Goal: Task Accomplishment & Management: Use online tool/utility

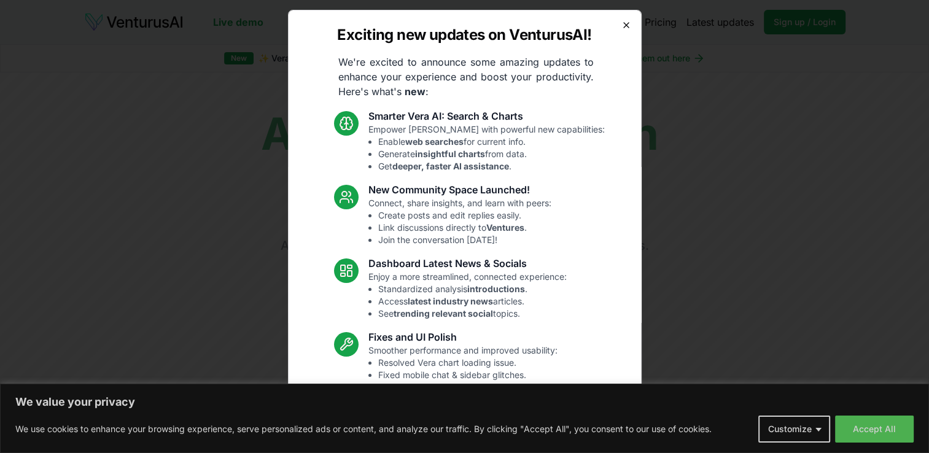
click at [621, 21] on icon "button" at bounding box center [626, 25] width 10 height 10
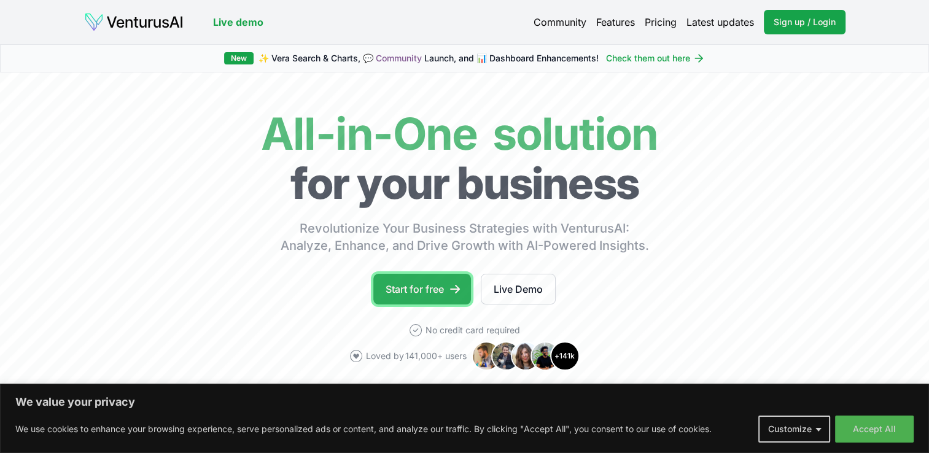
click at [425, 289] on link "Start for free" at bounding box center [422, 289] width 98 height 31
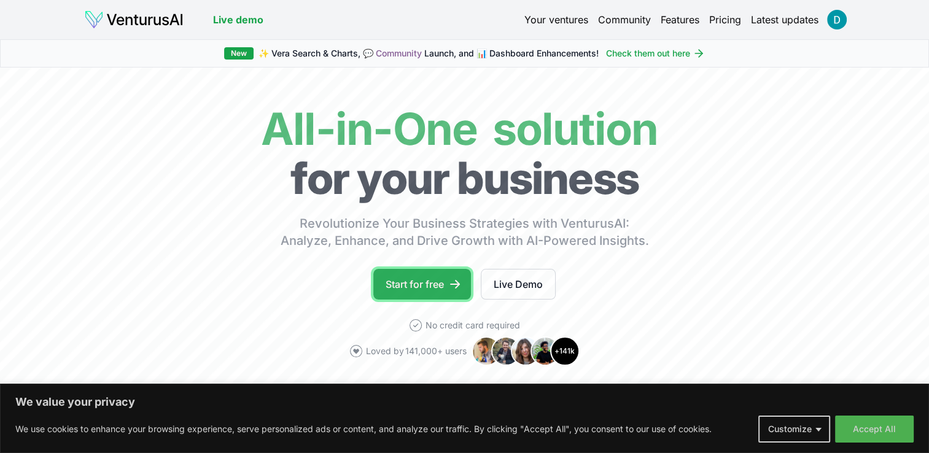
click at [425, 284] on link "Start for free" at bounding box center [422, 284] width 98 height 31
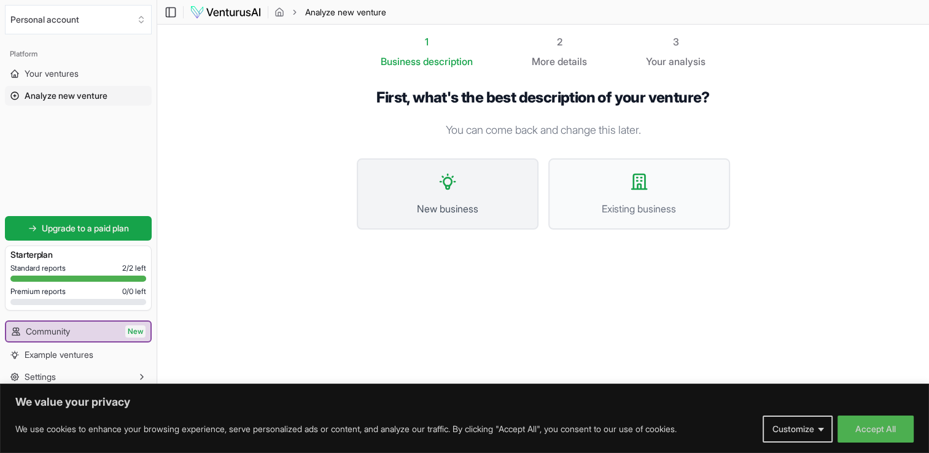
click at [469, 212] on span "New business" at bounding box center [447, 208] width 155 height 15
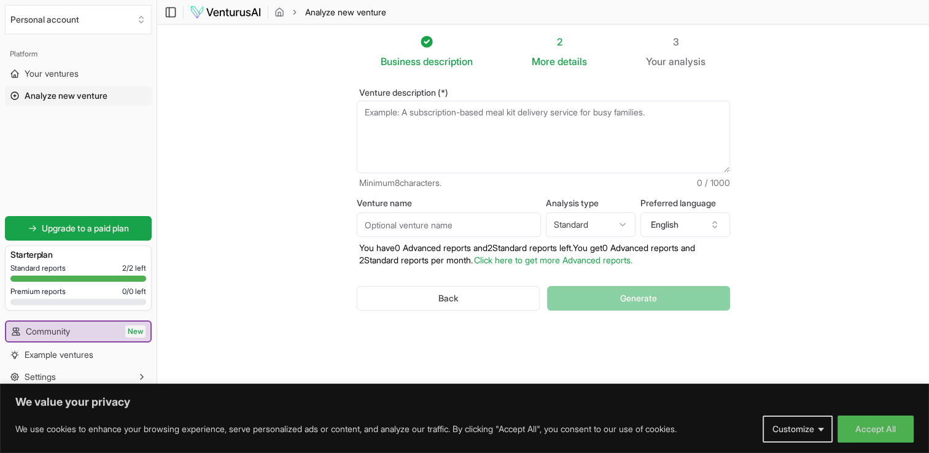
click at [390, 128] on textarea "Venture description (*)" at bounding box center [543, 137] width 373 height 72
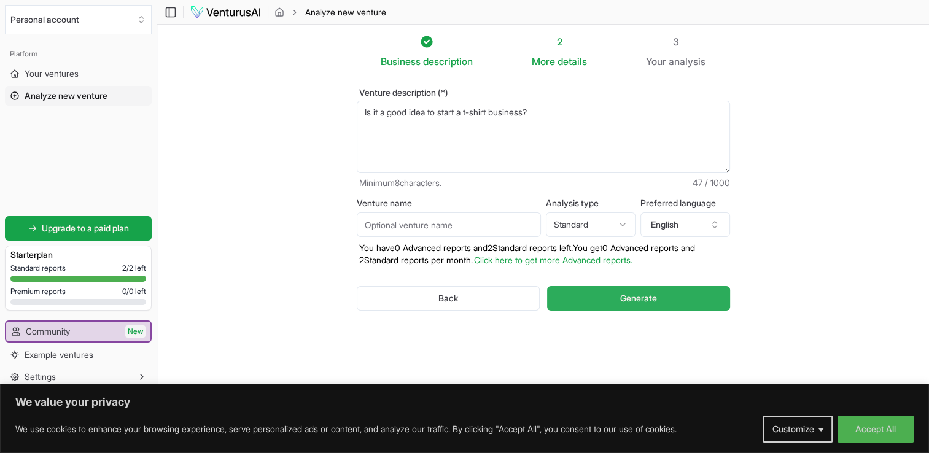
type textarea "Is it a good idea to start a t-shirt business?"
click at [652, 298] on span "Generate" at bounding box center [638, 298] width 37 height 12
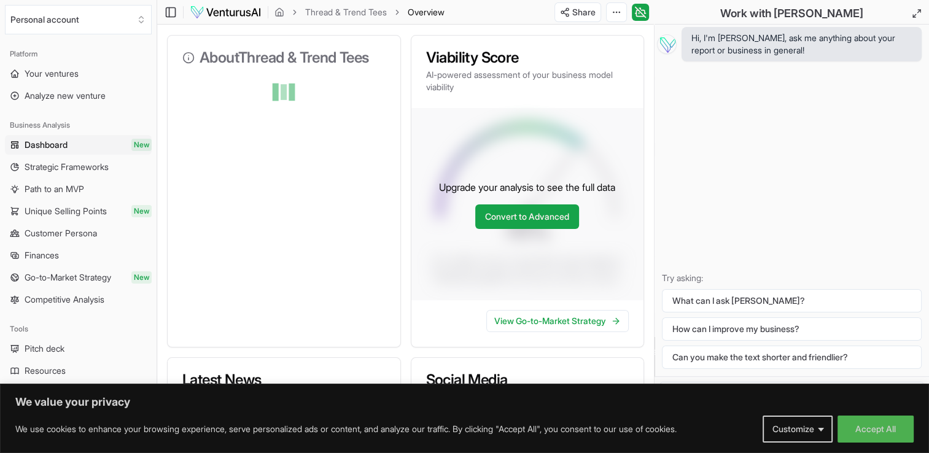
scroll to position [161, 0]
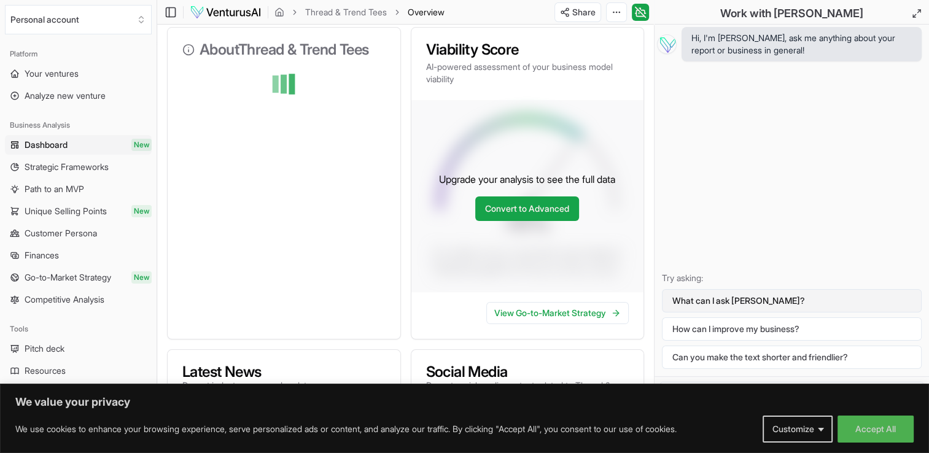
click at [693, 293] on button "What can I ask [PERSON_NAME]?" at bounding box center [792, 300] width 260 height 23
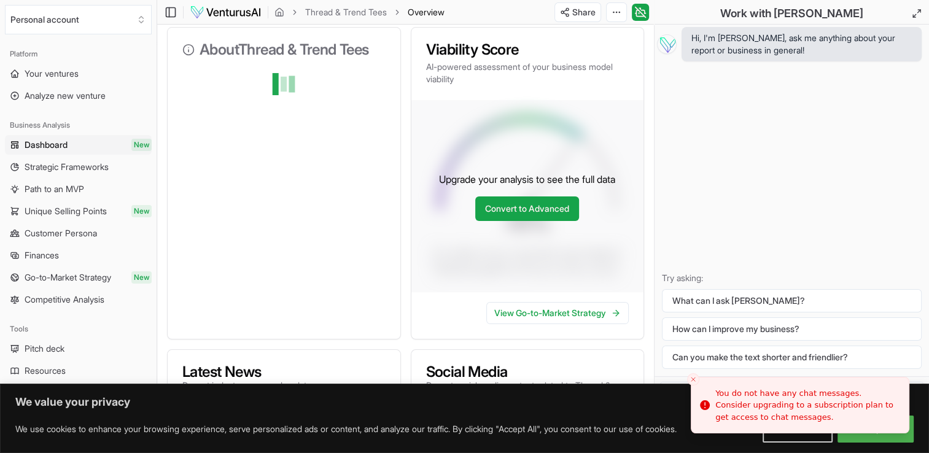
click at [747, 239] on div "Hi, I'm Vera, ask me anything about your report or business in general! Try ask…" at bounding box center [792, 201] width 274 height 352
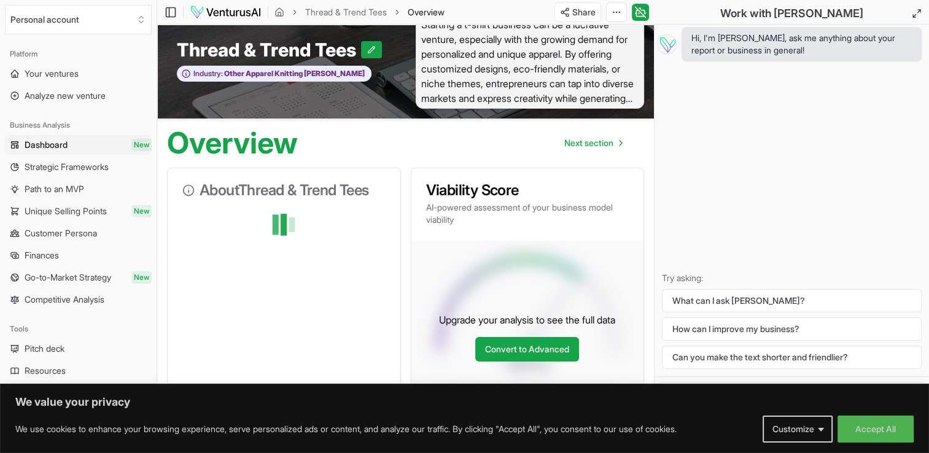
scroll to position [0, 0]
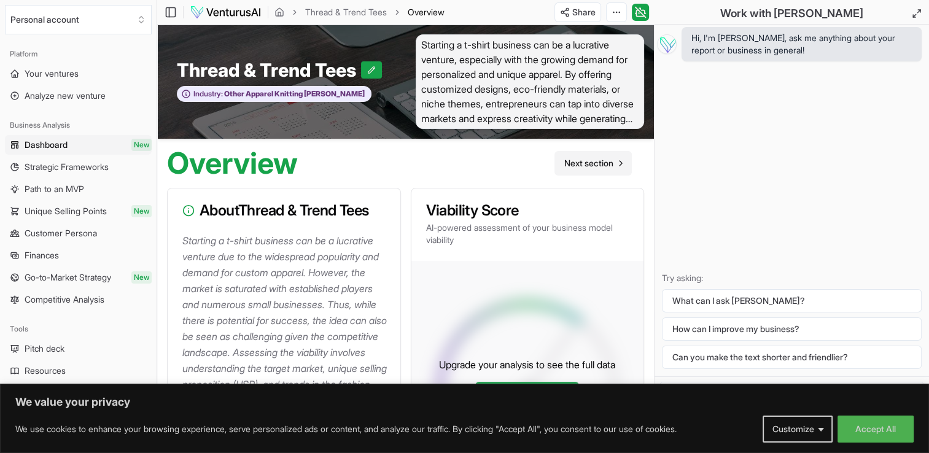
click at [579, 166] on span "Next section" at bounding box center [588, 163] width 49 height 12
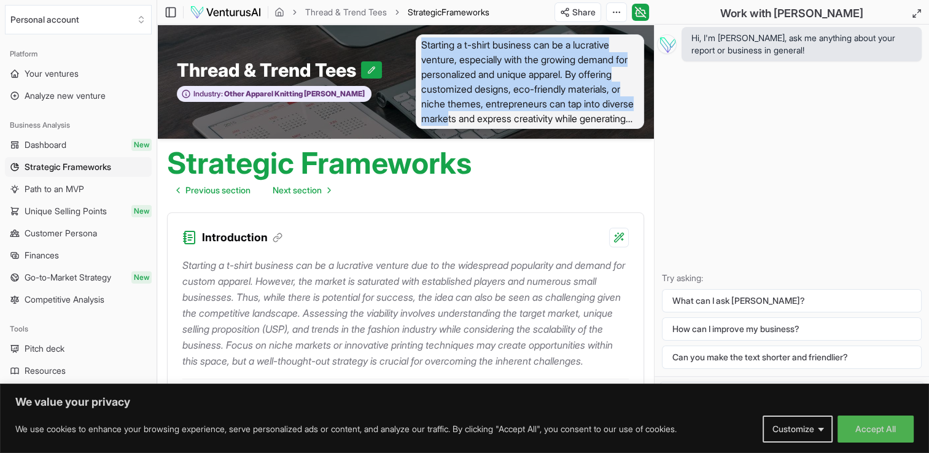
drag, startPoint x: 422, startPoint y: 44, endPoint x: 523, endPoint y: 133, distance: 134.0
click at [523, 133] on div "Thread & Trend Tees Industry: Other Apparel Knitting Mills Starting a t-shirt b…" at bounding box center [405, 82] width 497 height 114
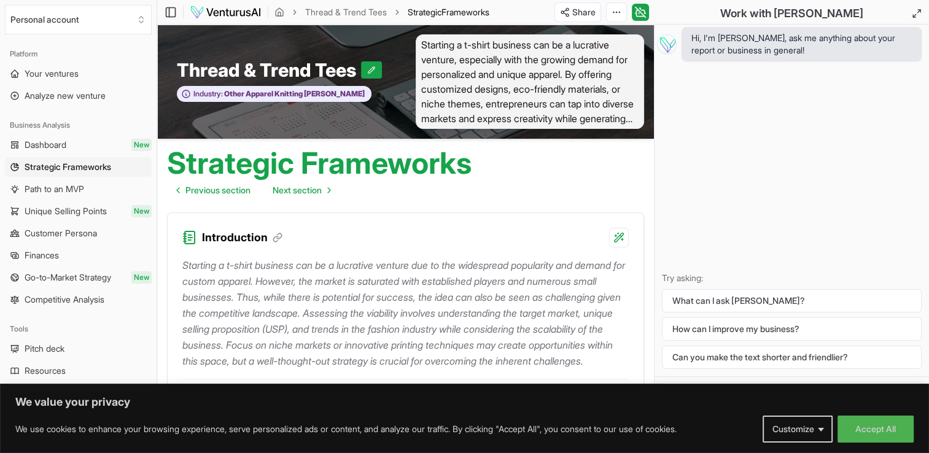
click at [735, 203] on div "Hi, I'm Vera, ask me anything about your report or business in general! Try ask…" at bounding box center [792, 201] width 274 height 352
click at [49, 70] on span "Your ventures" at bounding box center [52, 74] width 54 height 12
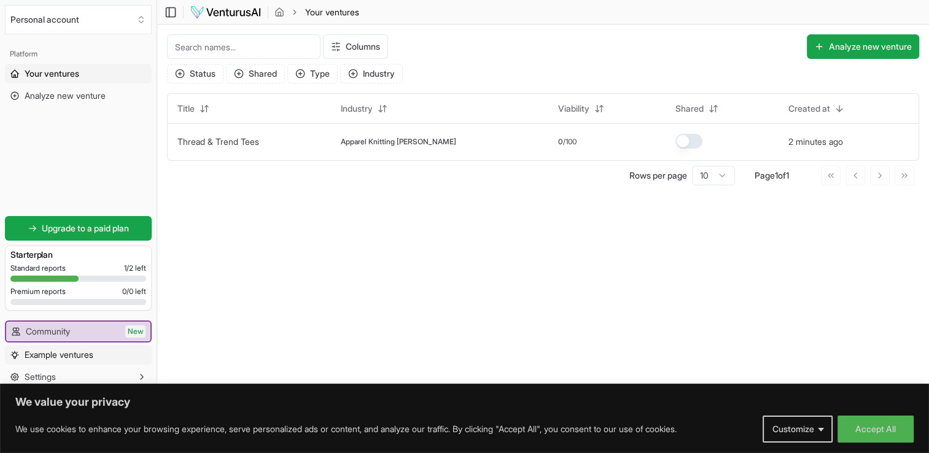
click at [44, 356] on span "Example ventures" at bounding box center [59, 355] width 69 height 12
